Goal: Find specific page/section: Find specific page/section

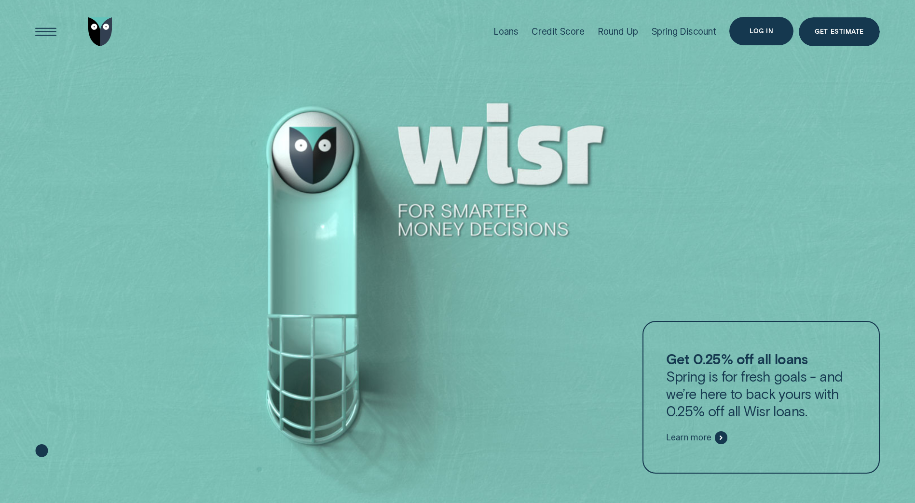
click at [759, 23] on div "Log in" at bounding box center [761, 31] width 64 height 29
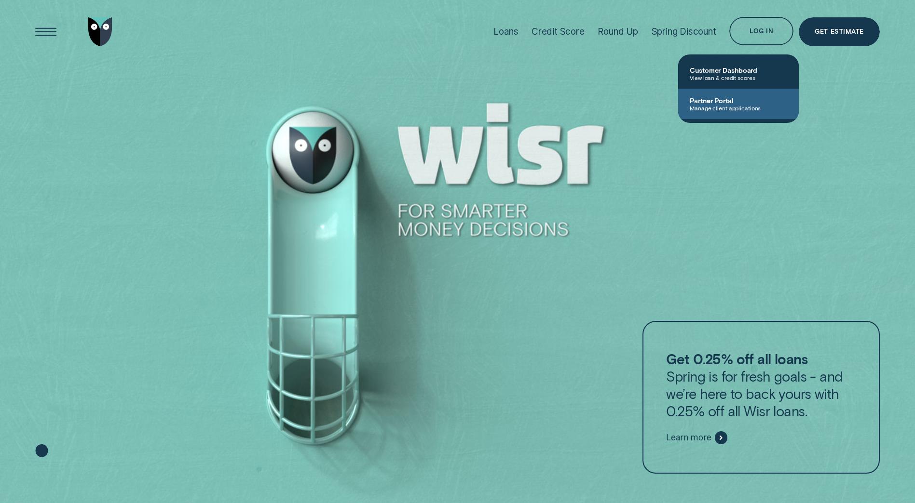
click at [717, 106] on span "Manage client applications" at bounding box center [738, 108] width 97 height 7
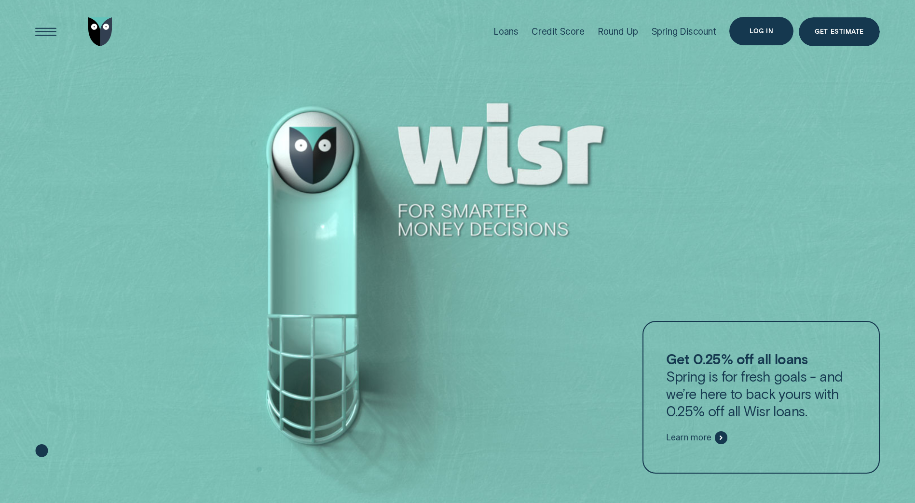
click at [742, 32] on div "Log in" at bounding box center [761, 31] width 64 height 29
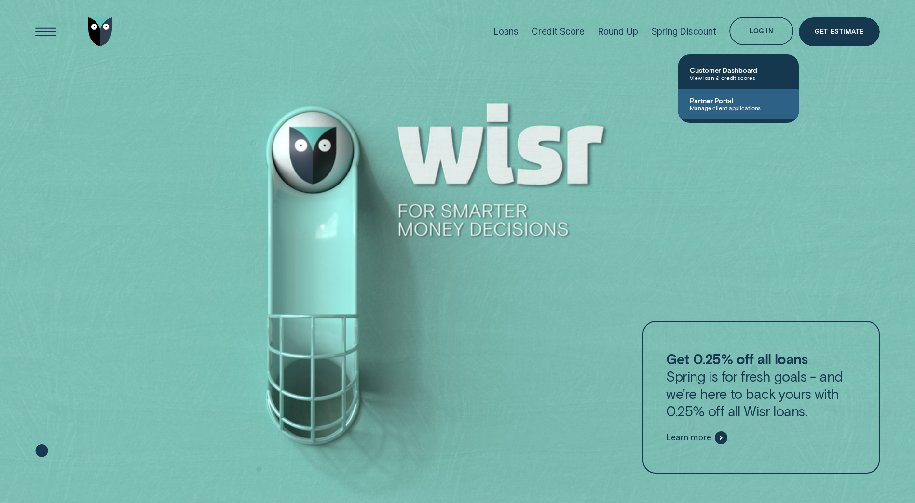
click at [725, 102] on span "Partner Portal" at bounding box center [738, 100] width 97 height 8
